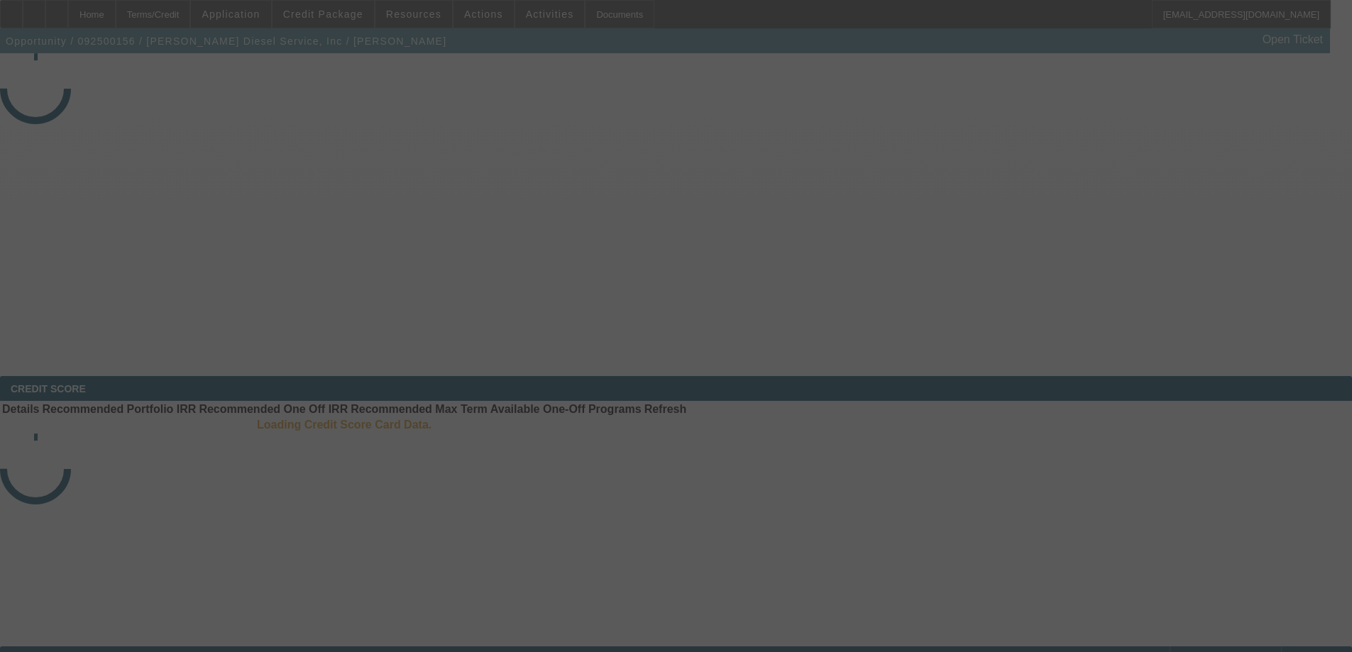
select select "3"
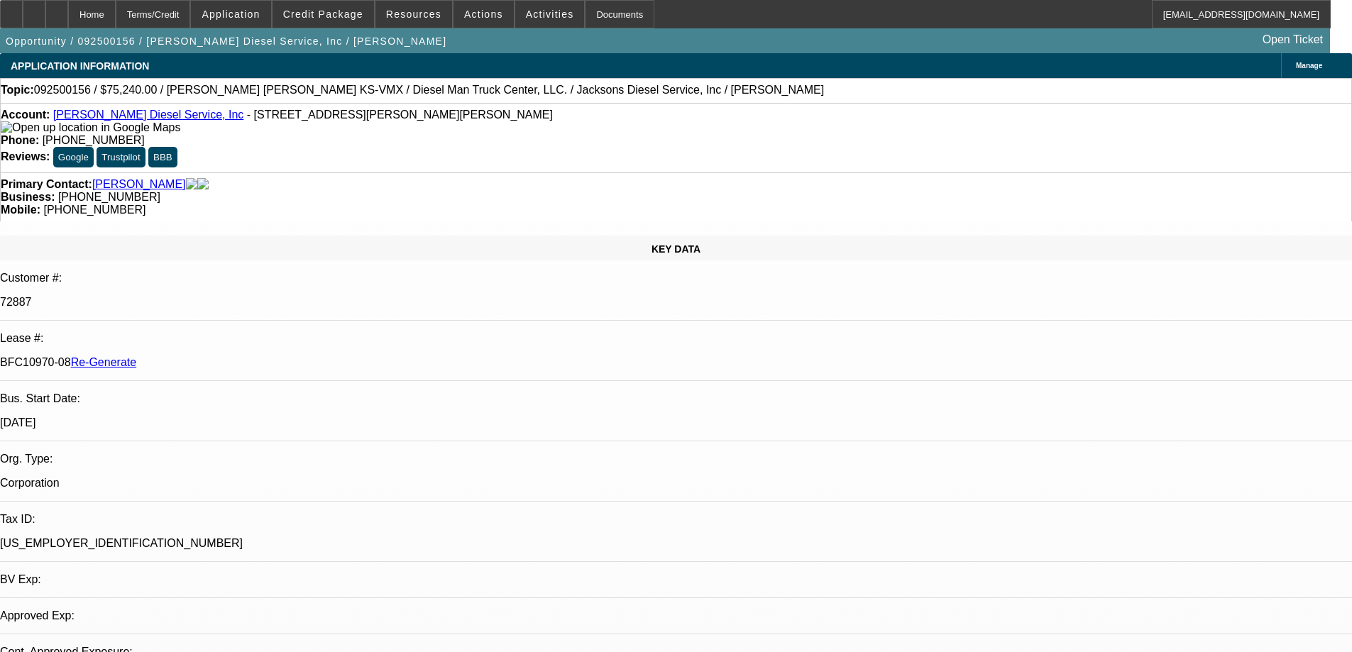
select select "0"
select select "2"
select select "0"
select select "1"
select select "2"
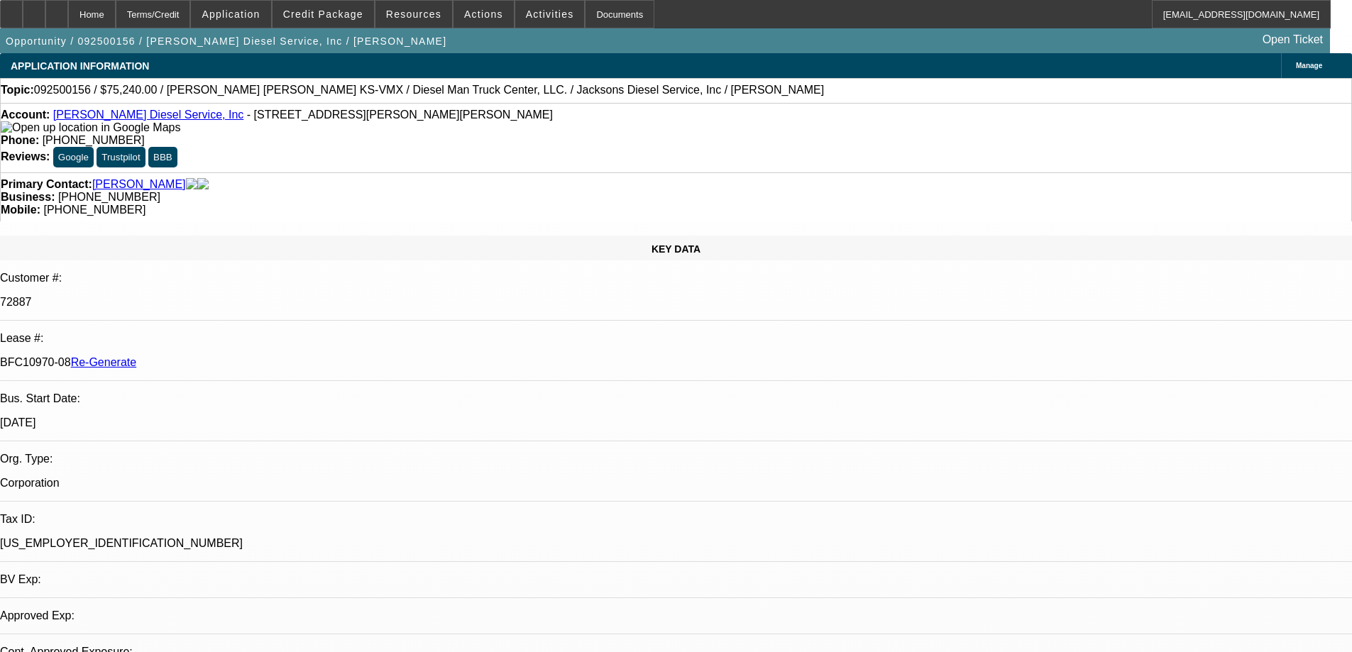
select select "6"
click at [11, 9] on icon at bounding box center [11, 9] width 0 height 0
click at [585, 17] on div "Documents" at bounding box center [620, 14] width 70 height 28
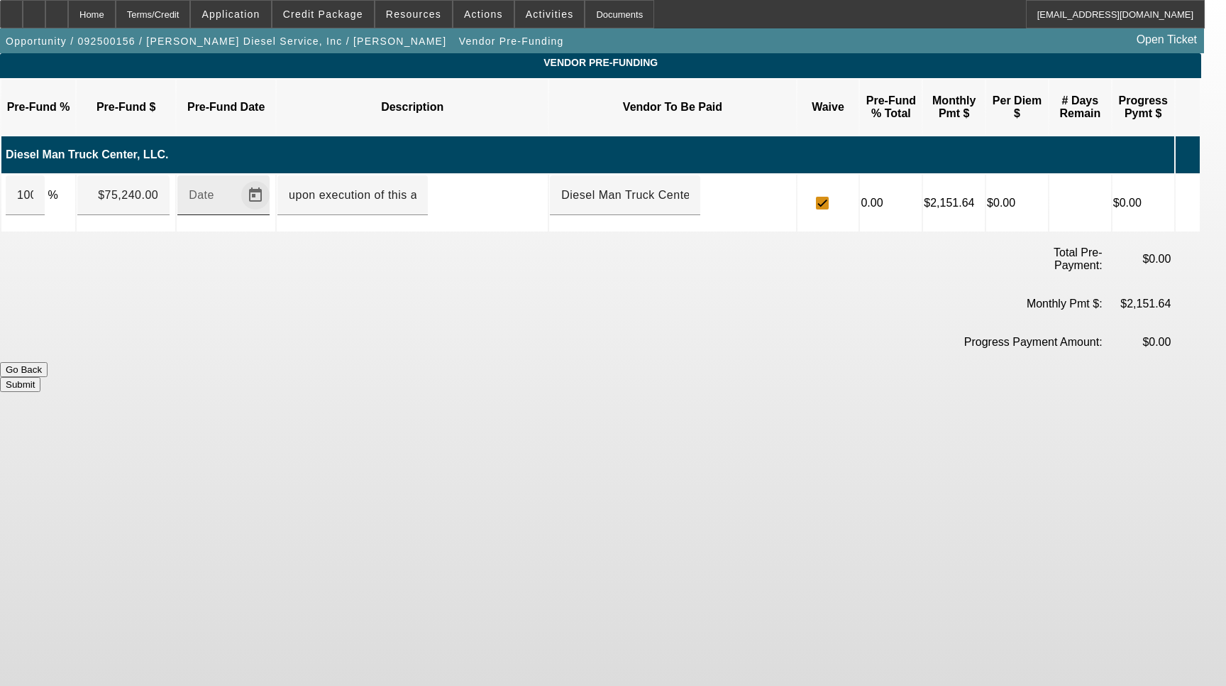
click at [268, 178] on span "Open calendar" at bounding box center [255, 195] width 34 height 34
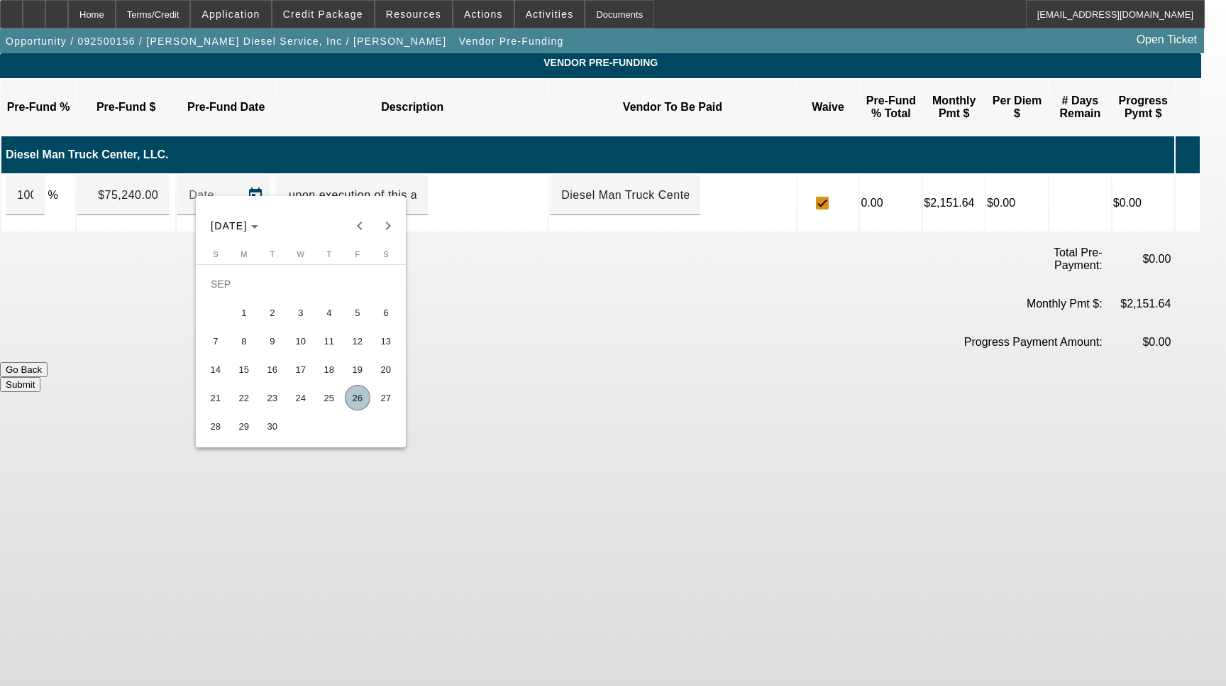
click at [363, 405] on span "26" at bounding box center [358, 398] width 26 height 26
type input "9/26/2025"
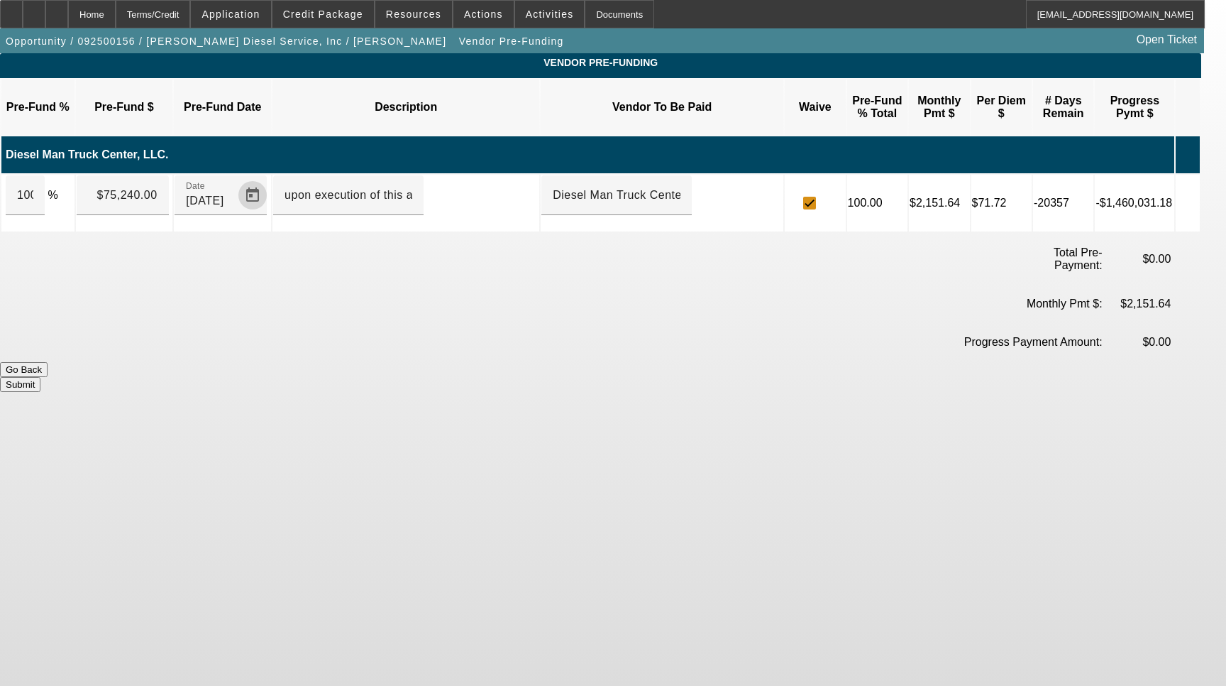
click at [40, 377] on button "Submit" at bounding box center [20, 384] width 40 height 15
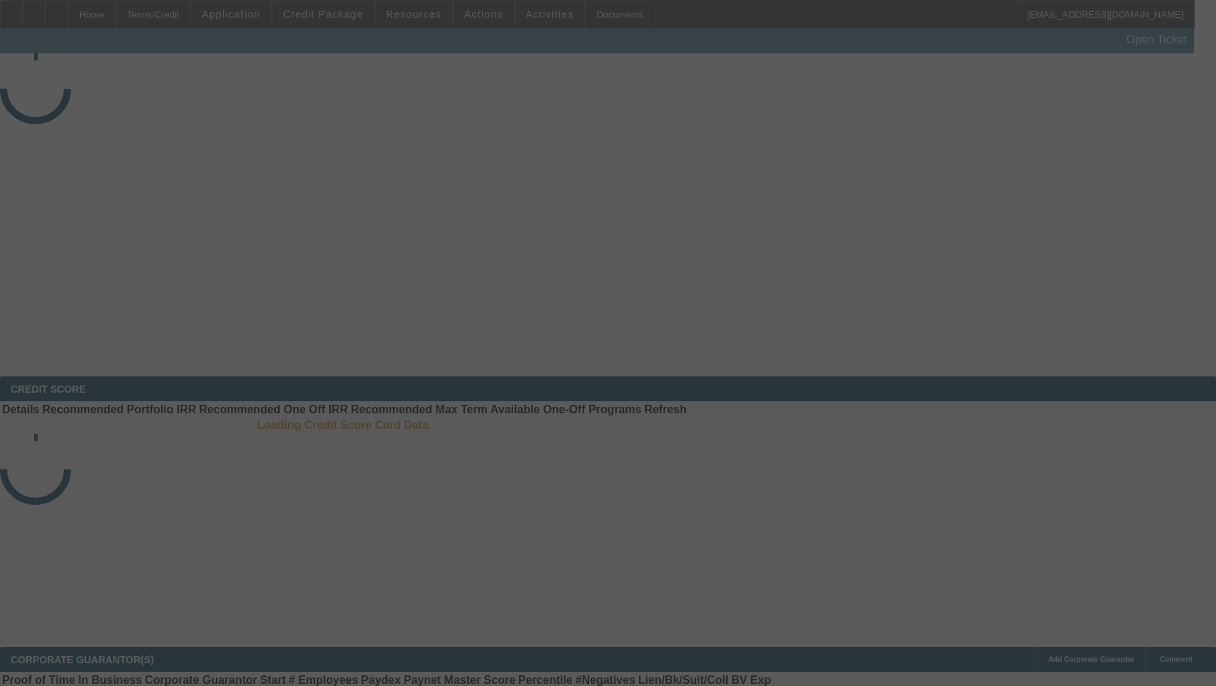
select select "3"
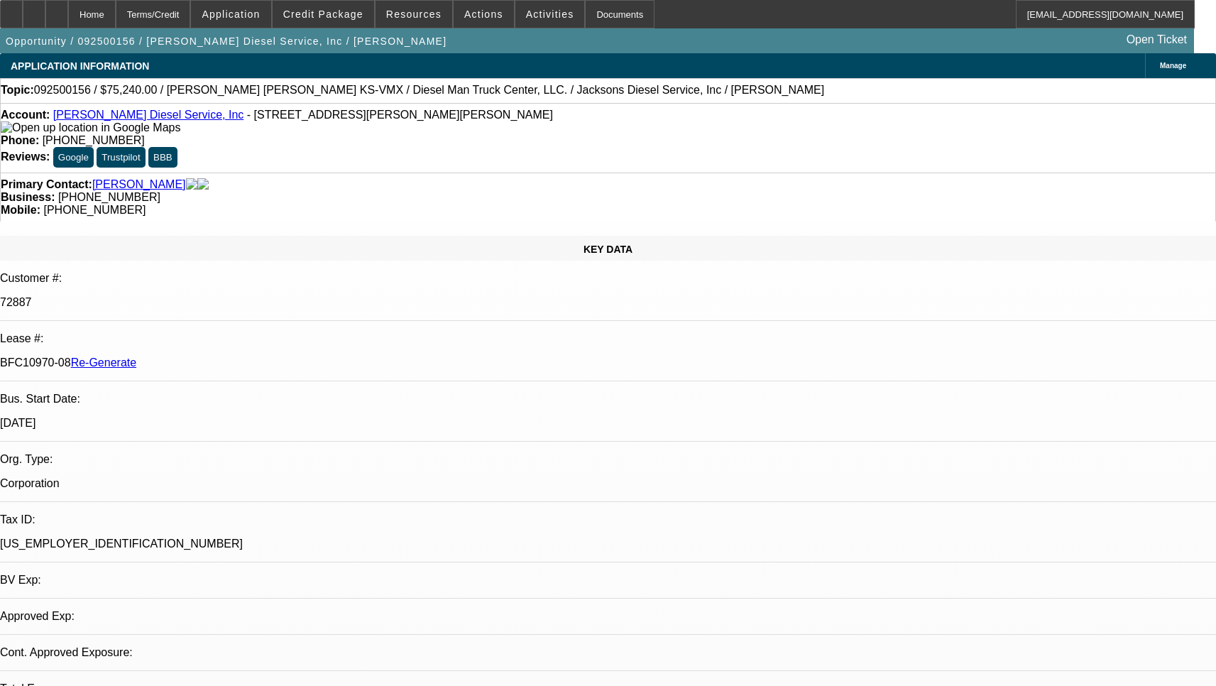
select select "0"
select select "2"
select select "0"
select select "6"
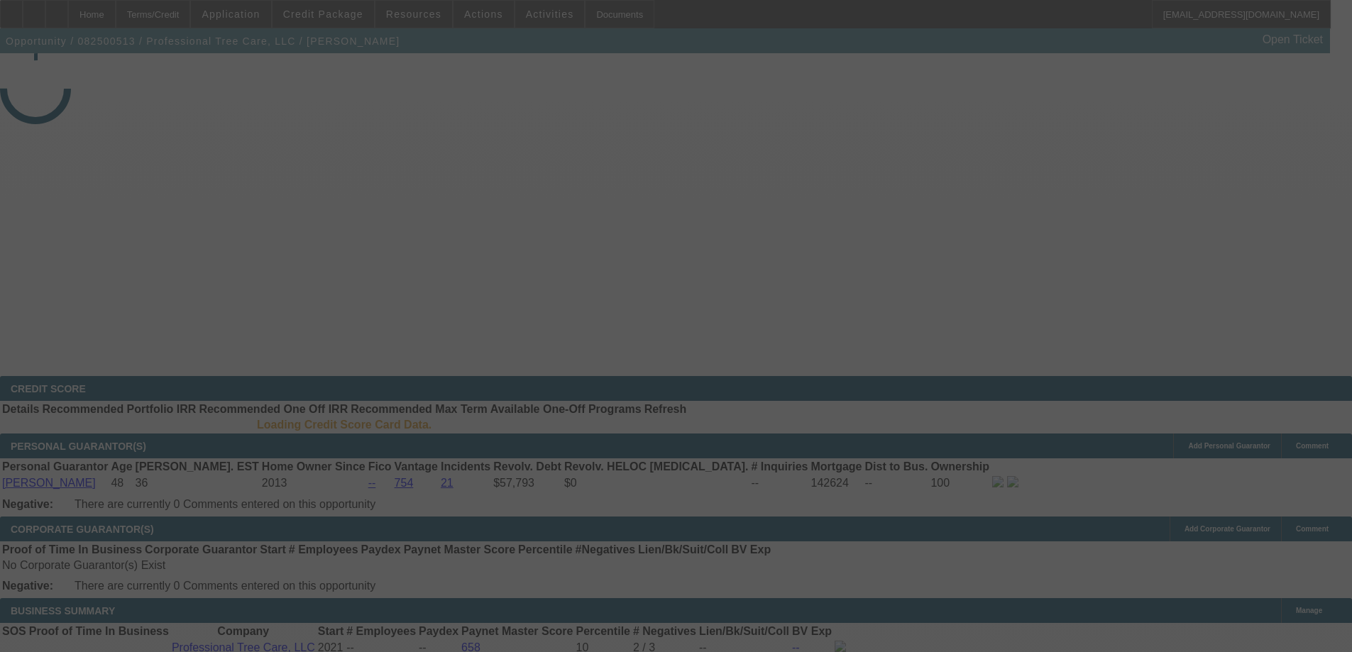
select select "3"
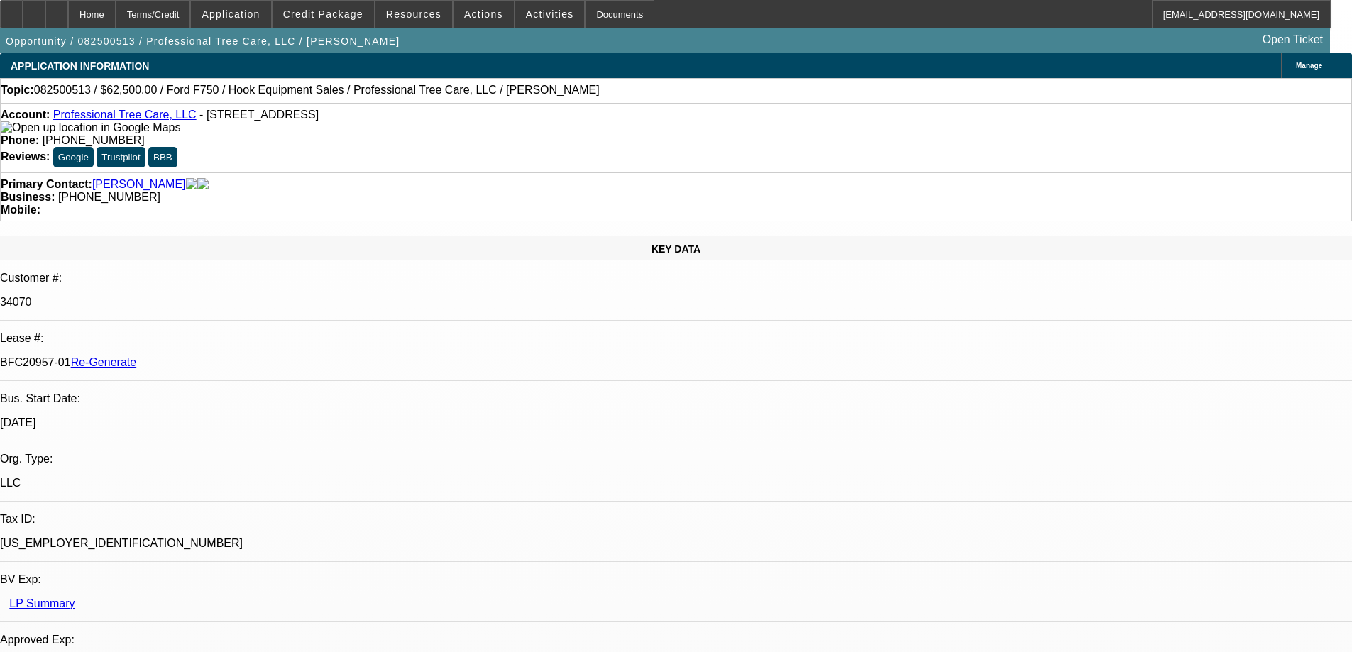
select select "0"
select select "6"
